Goal: Task Accomplishment & Management: Use online tool/utility

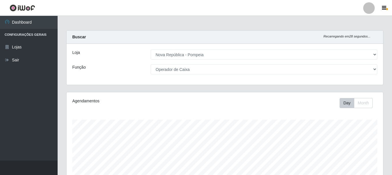
select select "64"
select select "22"
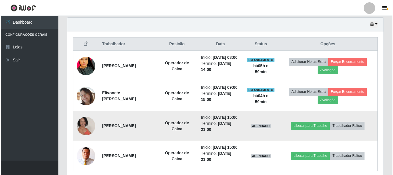
scroll to position [191, 0]
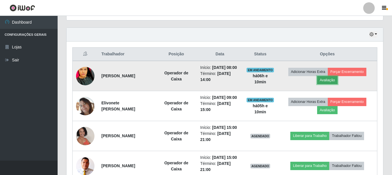
click at [329, 83] on button "Avaliação" at bounding box center [327, 80] width 20 height 8
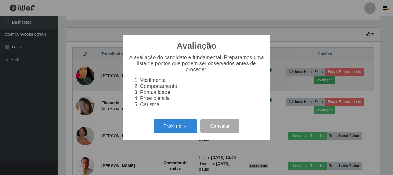
scroll to position [119, 314]
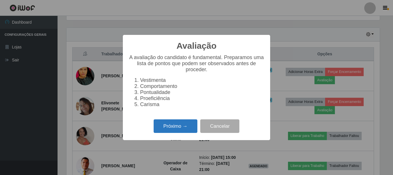
click at [183, 130] on button "Próximo →" at bounding box center [176, 126] width 44 height 14
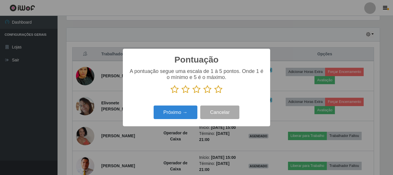
click at [219, 90] on icon at bounding box center [218, 89] width 8 height 9
click at [214, 94] on input "radio" at bounding box center [214, 94] width 0 height 0
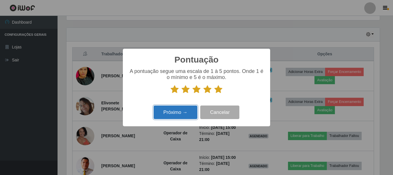
click at [185, 113] on button "Próximo →" at bounding box center [176, 112] width 44 height 14
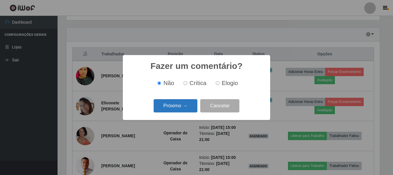
click at [189, 108] on button "Próximo →" at bounding box center [176, 106] width 44 height 14
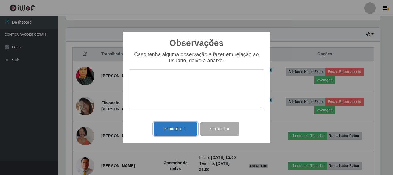
click at [179, 128] on button "Próximo →" at bounding box center [176, 129] width 44 height 14
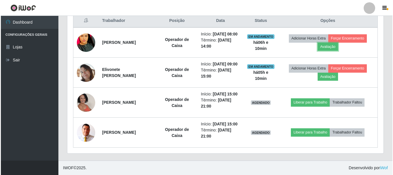
scroll to position [191, 0]
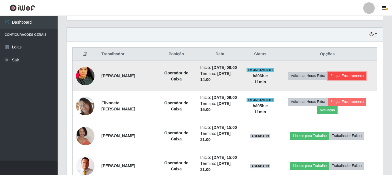
click at [336, 80] on button "Forçar Encerramento" at bounding box center [347, 76] width 39 height 8
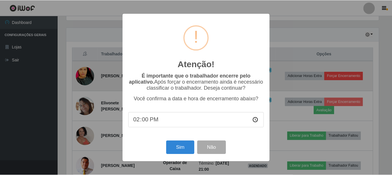
scroll to position [119, 314]
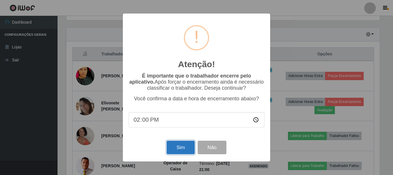
click at [175, 147] on button "Sim" at bounding box center [181, 148] width 28 height 14
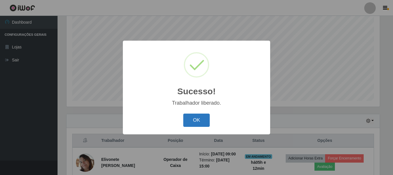
click at [199, 122] on button "OK" at bounding box center [196, 120] width 27 height 14
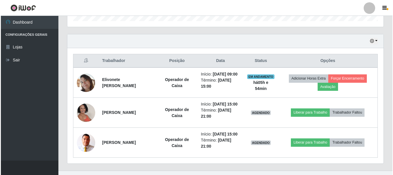
scroll to position [213, 0]
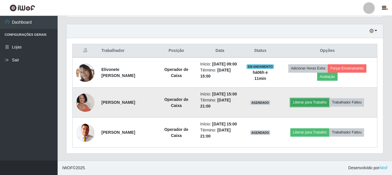
click at [312, 98] on button "Liberar para Trabalho" at bounding box center [309, 102] width 39 height 8
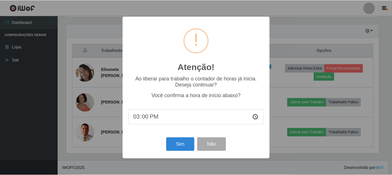
scroll to position [119, 314]
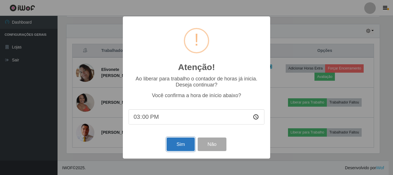
click at [179, 146] on button "Sim" at bounding box center [181, 144] width 28 height 14
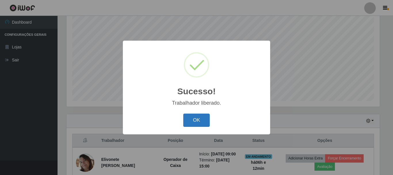
click at [200, 123] on button "OK" at bounding box center [196, 120] width 27 height 14
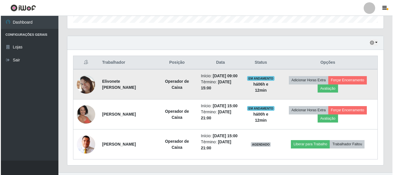
scroll to position [213, 0]
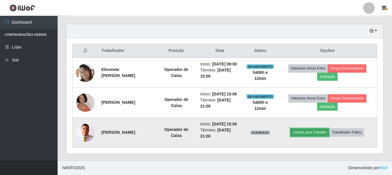
click at [308, 130] on button "Liberar para Trabalho" at bounding box center [309, 132] width 39 height 8
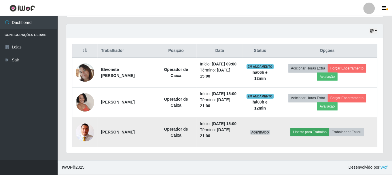
scroll to position [119, 314]
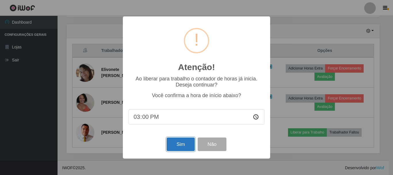
click at [170, 142] on button "Sim" at bounding box center [181, 144] width 28 height 14
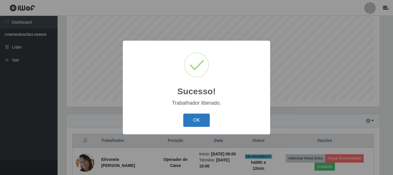
click at [202, 124] on button "OK" at bounding box center [196, 120] width 27 height 14
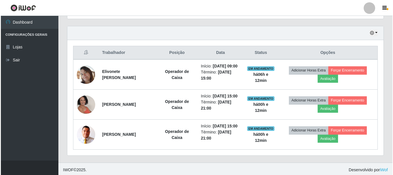
scroll to position [213, 0]
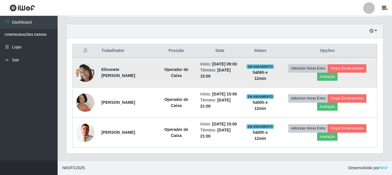
drag, startPoint x: 100, startPoint y: 54, endPoint x: 131, endPoint y: 60, distance: 31.0
click at [131, 60] on td "Elivonete [PERSON_NAME]" at bounding box center [127, 72] width 58 height 30
copy strong "Elivonete [PERSON_NAME]"
click at [351, 64] on button "Forçar Encerramento" at bounding box center [347, 68] width 39 height 8
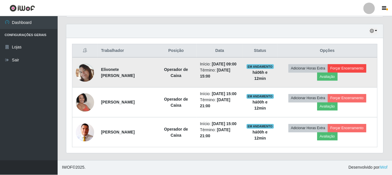
scroll to position [119, 314]
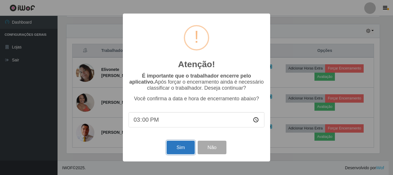
click at [182, 146] on button "Sim" at bounding box center [181, 148] width 28 height 14
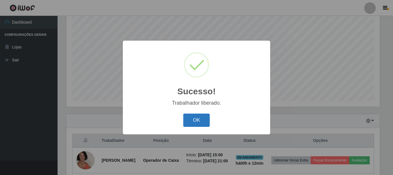
click at [201, 119] on button "OK" at bounding box center [196, 120] width 27 height 14
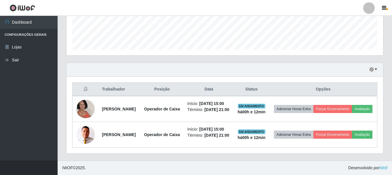
scroll to position [163, 0]
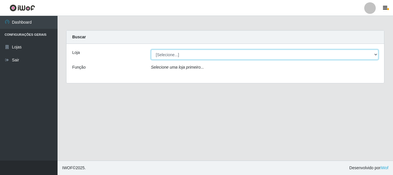
drag, startPoint x: 189, startPoint y: 54, endPoint x: 187, endPoint y: 59, distance: 4.9
click at [189, 54] on select "[Selecione...] [GEOGRAPHIC_DATA] [GEOGRAPHIC_DATA]" at bounding box center [265, 55] width 228 height 10
select select "64"
click at [151, 50] on select "[Selecione...] [GEOGRAPHIC_DATA] [GEOGRAPHIC_DATA]" at bounding box center [265, 55] width 228 height 10
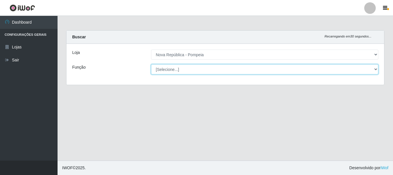
click at [186, 69] on select "[Selecione...] Balconista Operador de Caixa Recepcionista Repositor" at bounding box center [265, 69] width 228 height 10
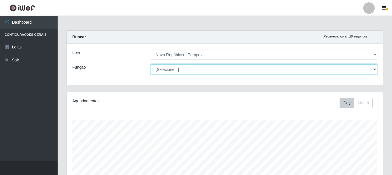
scroll to position [119, 316]
select select "22"
click at [151, 64] on select "[Selecione...] Balconista Operador de Caixa Recepcionista Repositor" at bounding box center [264, 69] width 227 height 10
click at [197, 71] on select "[Selecione...] Balconista Operador de Caixa Recepcionista Repositor" at bounding box center [264, 69] width 227 height 10
click at [151, 64] on select "[Selecione...] Balconista Operador de Caixa Recepcionista Repositor" at bounding box center [264, 69] width 227 height 10
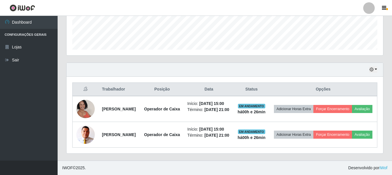
scroll to position [177, 0]
click at [375, 66] on button "button" at bounding box center [373, 69] width 8 height 7
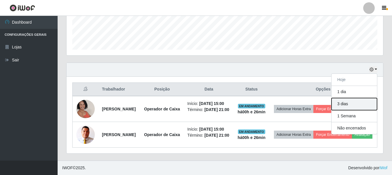
click at [358, 98] on button "3 dias" at bounding box center [353, 104] width 45 height 12
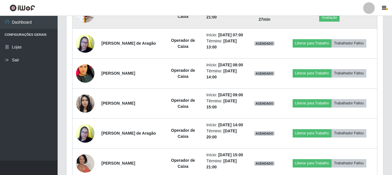
scroll to position [321, 0]
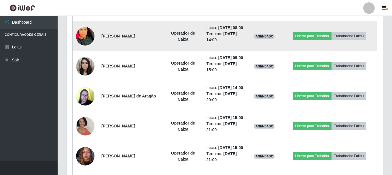
drag, startPoint x: 101, startPoint y: 60, endPoint x: 153, endPoint y: 61, distance: 51.6
click at [153, 51] on td "[PERSON_NAME]" at bounding box center [130, 36] width 65 height 30
copy strong "[PERSON_NAME]"
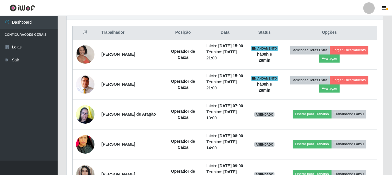
scroll to position [184, 0]
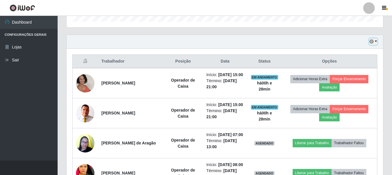
click at [377, 42] on button "button" at bounding box center [373, 41] width 8 height 7
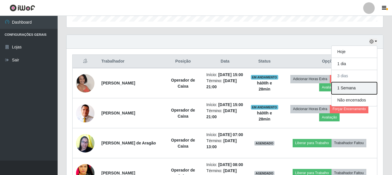
click at [352, 89] on button "1 Semana" at bounding box center [353, 88] width 45 height 12
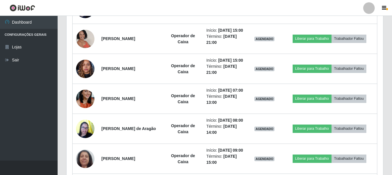
scroll to position [407, 0]
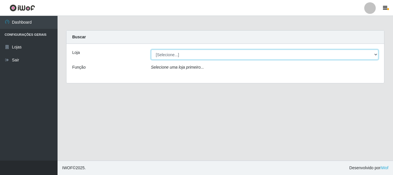
click at [200, 54] on select "[Selecione...] [GEOGRAPHIC_DATA] [GEOGRAPHIC_DATA]" at bounding box center [265, 55] width 228 height 10
select select "64"
click at [151, 50] on select "[Selecione...] [GEOGRAPHIC_DATA] [GEOGRAPHIC_DATA]" at bounding box center [265, 55] width 228 height 10
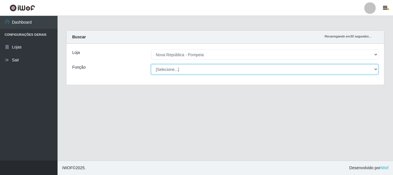
click at [193, 69] on select "[Selecione...] Balconista Operador de Caixa Recepcionista Repositor" at bounding box center [265, 69] width 228 height 10
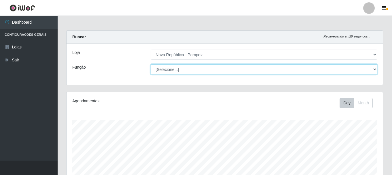
select select "22"
click at [151, 64] on select "[Selecione...] Balconista Operador de Caixa Recepcionista Repositor" at bounding box center [264, 69] width 227 height 10
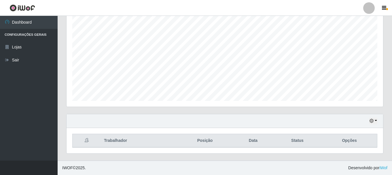
scroll to position [177, 0]
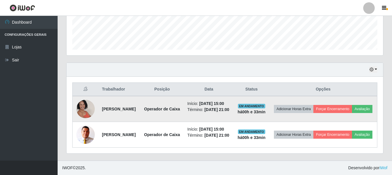
drag, startPoint x: 100, startPoint y: 90, endPoint x: 135, endPoint y: 98, distance: 35.1
click at [135, 98] on td "[PERSON_NAME]" at bounding box center [119, 109] width 42 height 26
copy strong "[PERSON_NAME]"
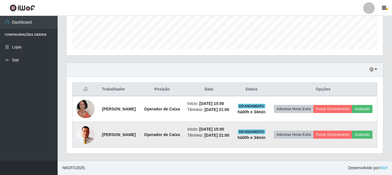
drag, startPoint x: 101, startPoint y: 130, endPoint x: 146, endPoint y: 131, distance: 45.5
click at [140, 131] on td "[PERSON_NAME]" at bounding box center [119, 135] width 42 height 26
copy strong "[PERSON_NAME]"
